Goal: Information Seeking & Learning: Learn about a topic

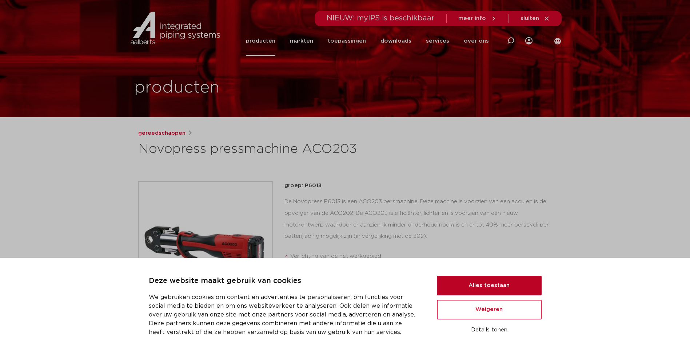
click at [510, 288] on button "Alles toestaan" at bounding box center [489, 286] width 105 height 20
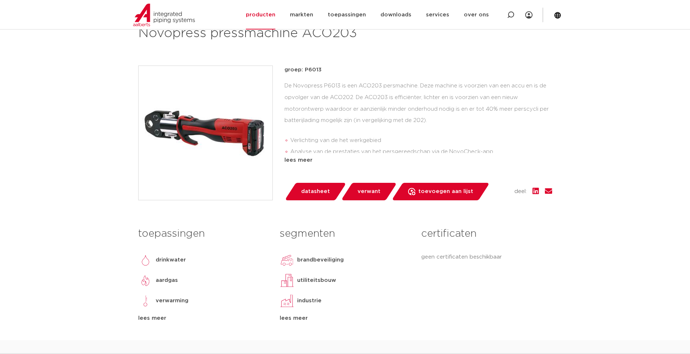
scroll to position [109, 0]
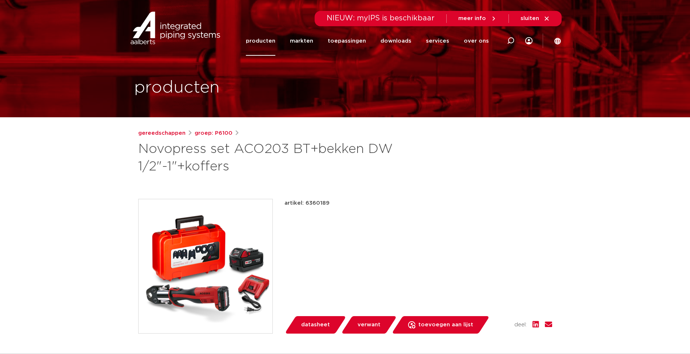
click at [271, 42] on link "producten" at bounding box center [260, 40] width 29 height 29
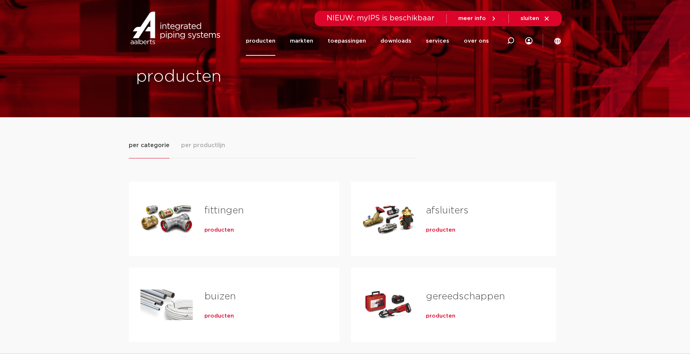
click at [449, 315] on span "producten" at bounding box center [440, 315] width 29 height 7
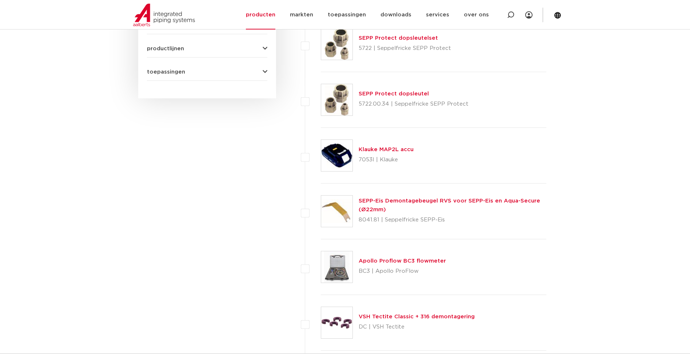
scroll to position [146, 0]
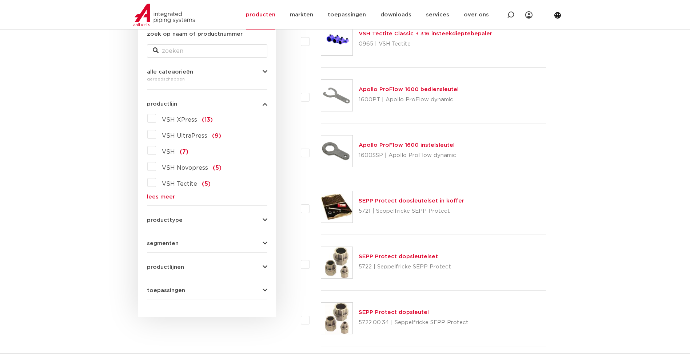
click at [170, 267] on span "productlijnen" at bounding box center [165, 266] width 37 height 5
click at [166, 239] on div "segmenten utiliteitsbouw (64) industrie (59) woningbouw (20) brandbeveiliging (…" at bounding box center [207, 240] width 120 height 11
click at [166, 243] on span "segmenten" at bounding box center [163, 243] width 32 height 5
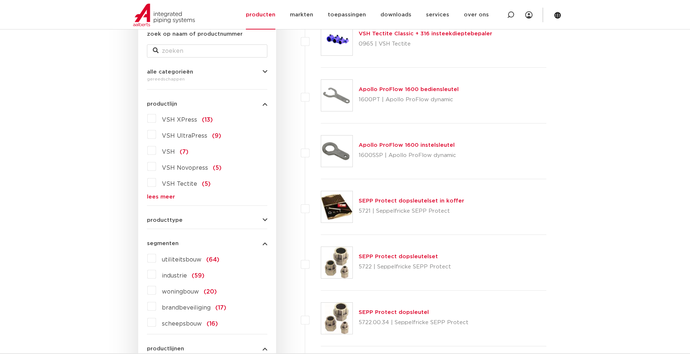
click at [166, 221] on span "producttype" at bounding box center [165, 219] width 36 height 5
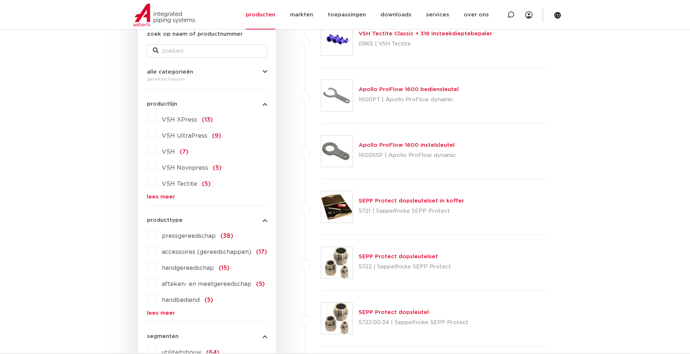
click at [177, 236] on span "pressgereedschap" at bounding box center [189, 236] width 54 height 6
click at [0, 0] on input "pressgereedschap (38)" at bounding box center [0, 0] width 0 height 0
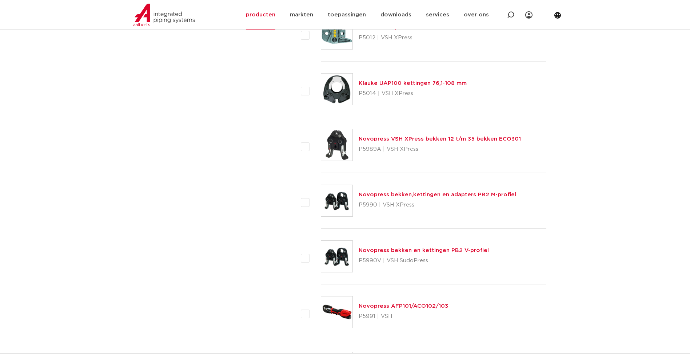
scroll to position [874, 0]
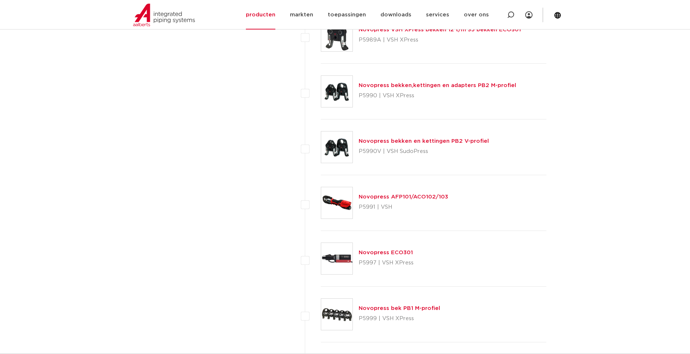
click at [428, 197] on link "Novopress AFP101/ACO102/103" at bounding box center [404, 196] width 90 height 5
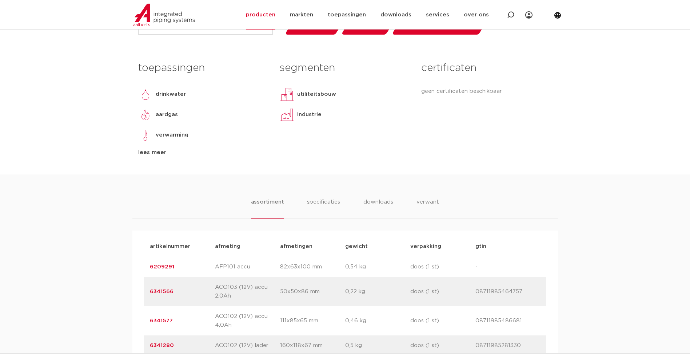
scroll to position [291, 0]
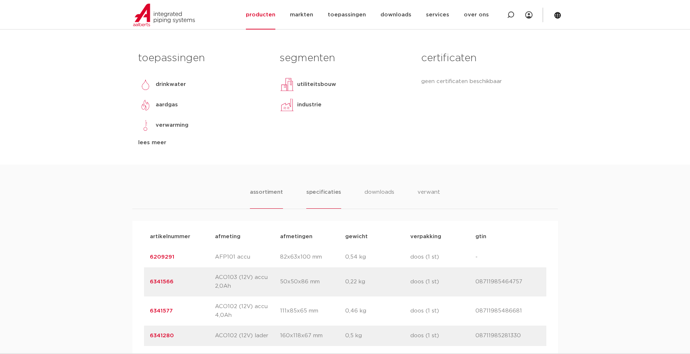
click at [331, 194] on li "specificaties" at bounding box center [323, 198] width 35 height 21
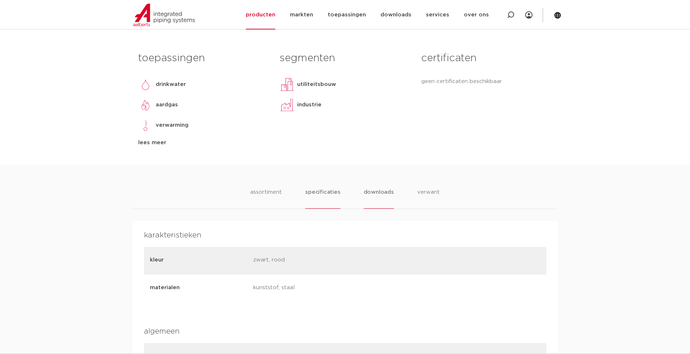
click at [388, 196] on li "downloads" at bounding box center [379, 198] width 30 height 21
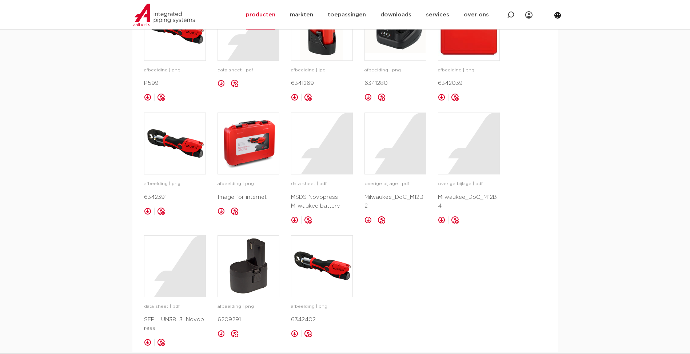
scroll to position [400, 0]
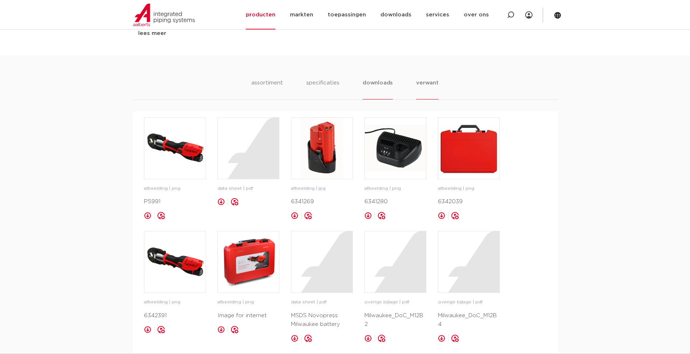
click at [424, 80] on li "verwant" at bounding box center [427, 89] width 23 height 21
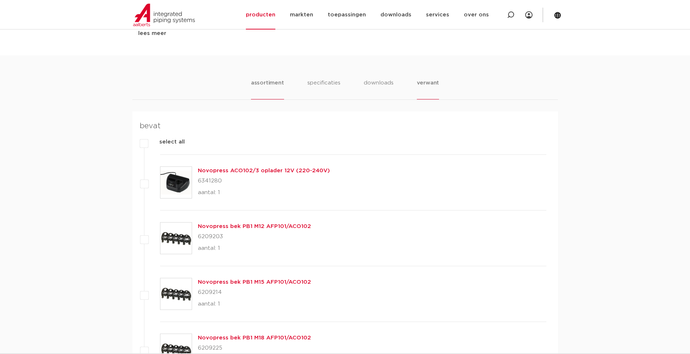
click at [273, 79] on li "assortiment" at bounding box center [267, 89] width 33 height 21
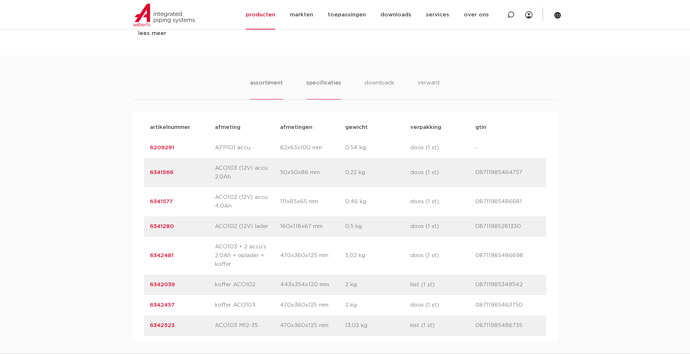
click at [324, 79] on li "specificaties" at bounding box center [323, 89] width 35 height 21
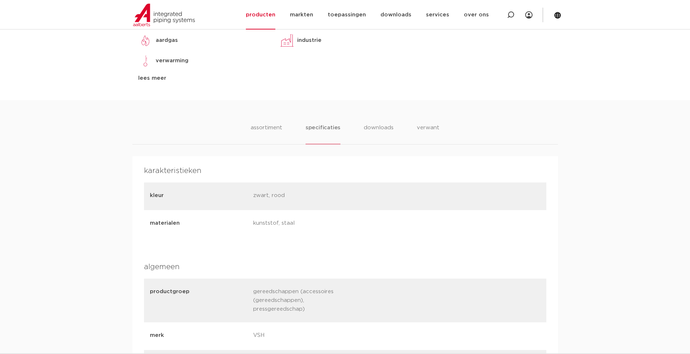
scroll to position [314, 0]
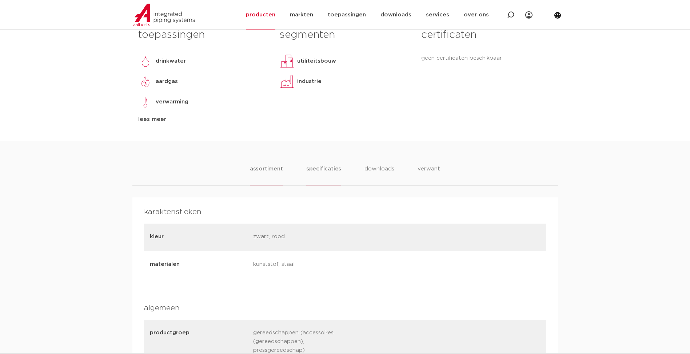
click at [274, 172] on li "assortiment" at bounding box center [266, 175] width 33 height 21
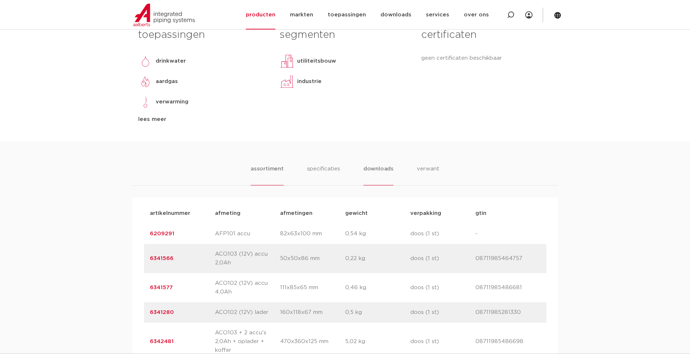
click at [374, 167] on li "downloads" at bounding box center [379, 175] width 30 height 21
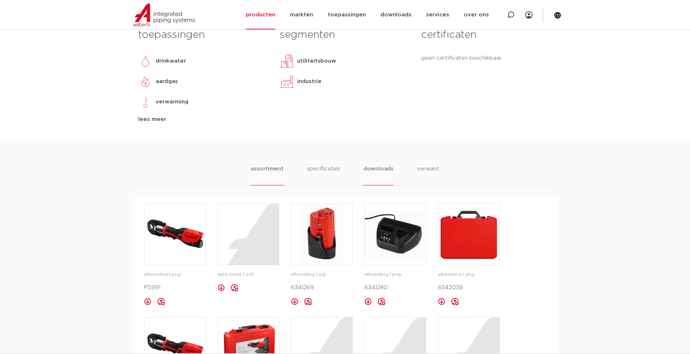
click at [266, 170] on li "assortiment" at bounding box center [267, 175] width 33 height 21
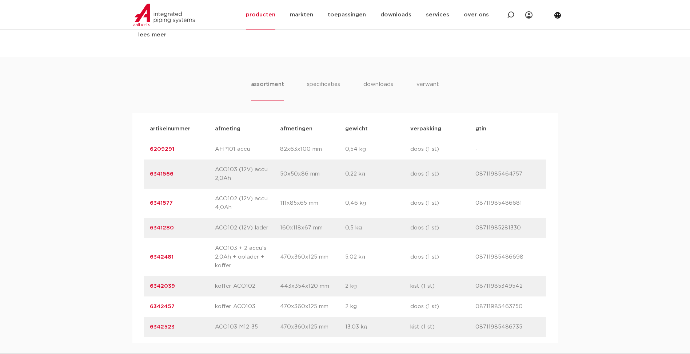
scroll to position [424, 0]
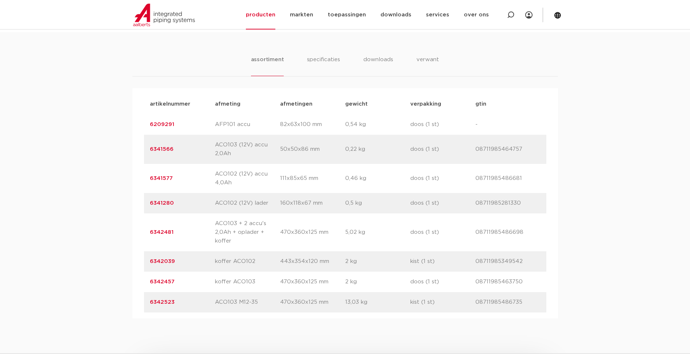
click at [159, 302] on link "6342523" at bounding box center [162, 301] width 25 height 5
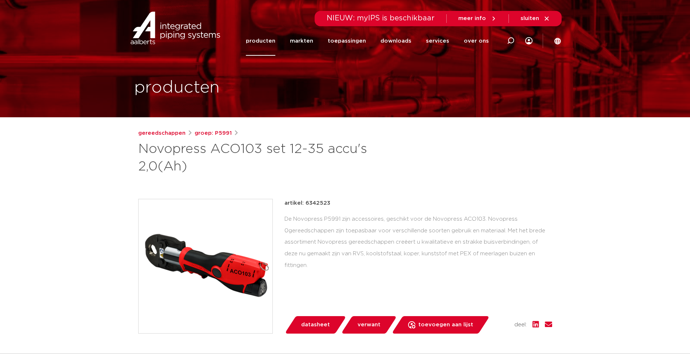
click at [318, 324] on span "datasheet" at bounding box center [315, 325] width 29 height 12
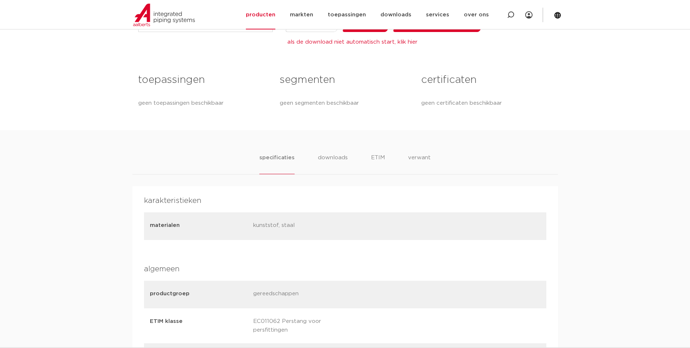
scroll to position [328, 0]
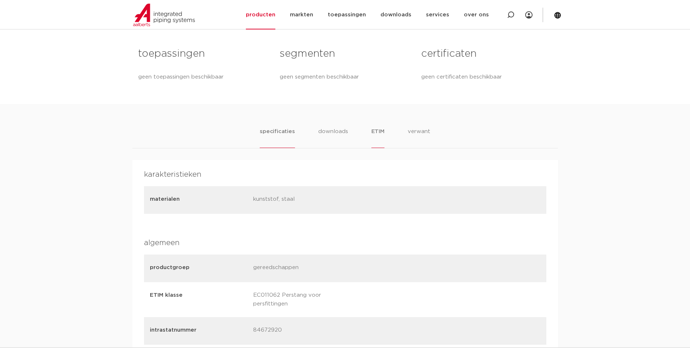
click at [376, 133] on li "ETIM" at bounding box center [378, 137] width 13 height 21
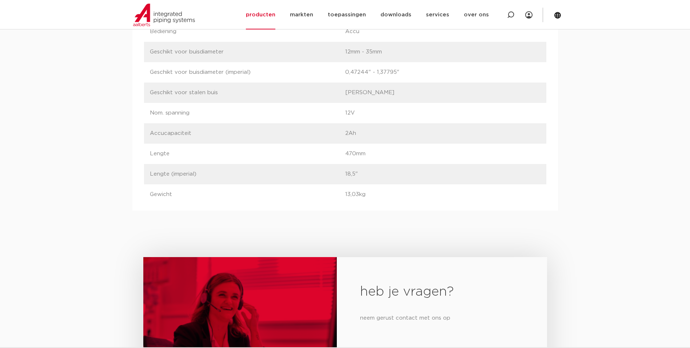
scroll to position [400, 0]
